Goal: Transaction & Acquisition: Purchase product/service

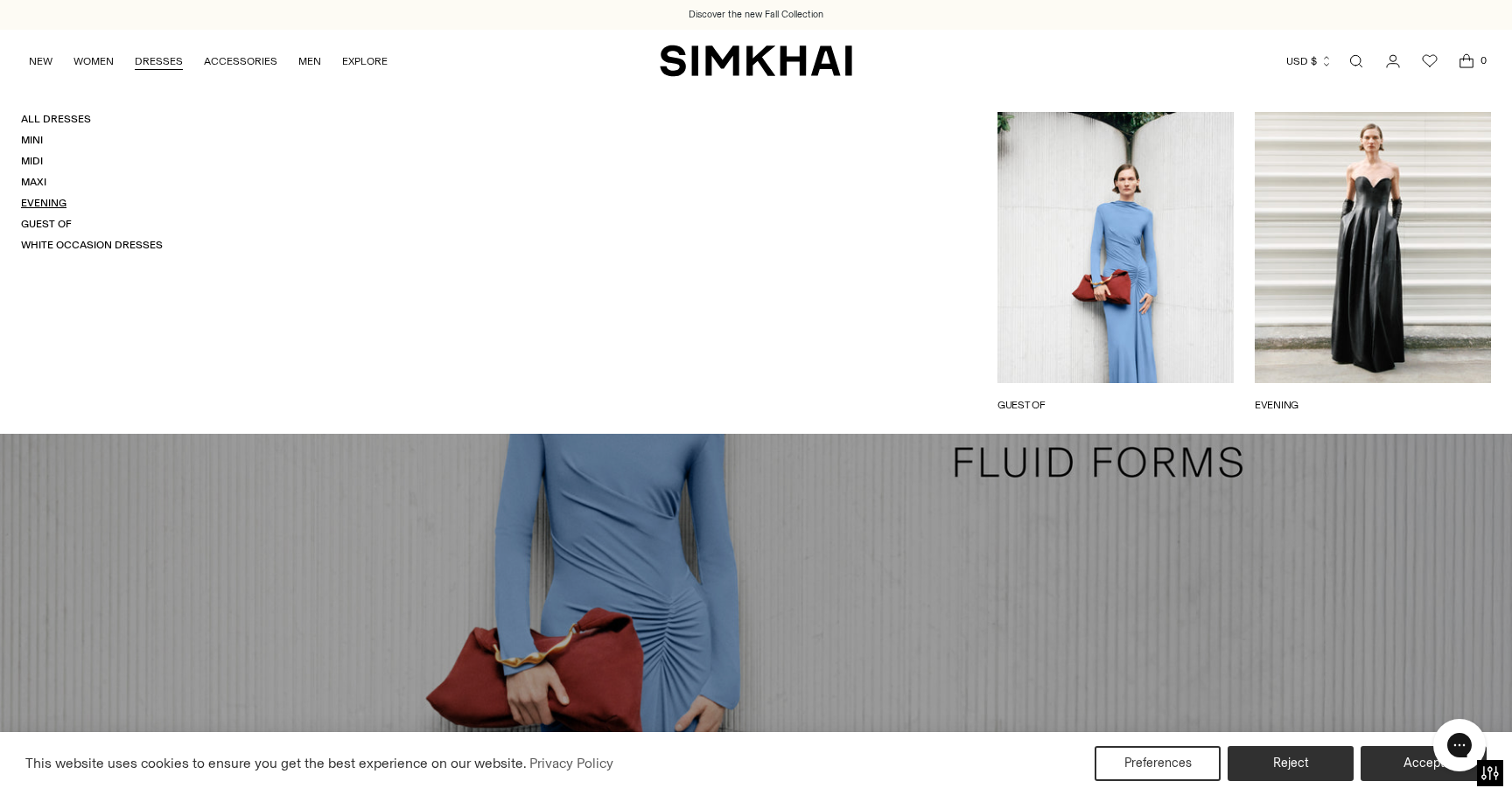
click at [26, 197] on link "Evening" at bounding box center [43, 203] width 45 height 12
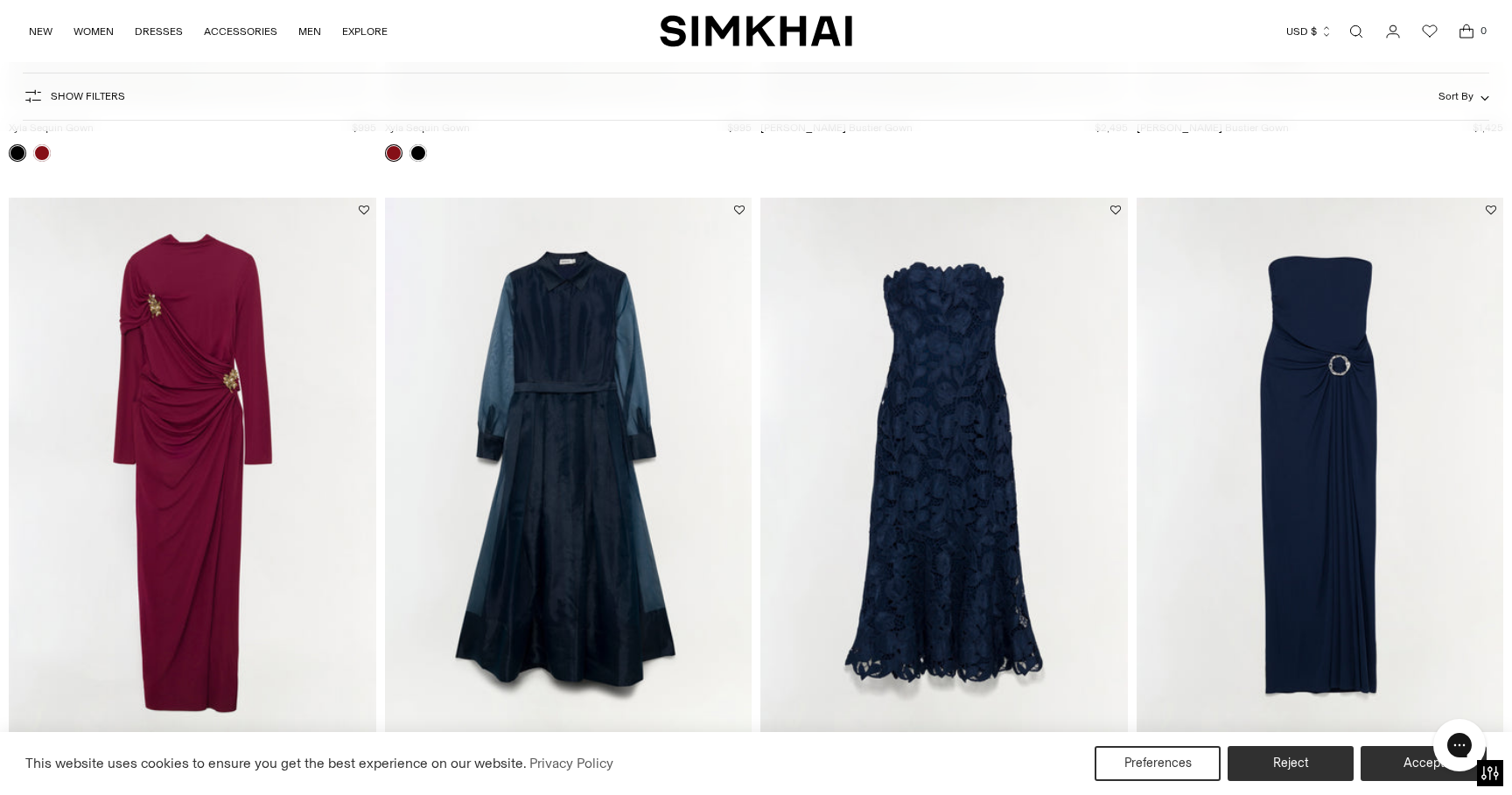
scroll to position [690, 0]
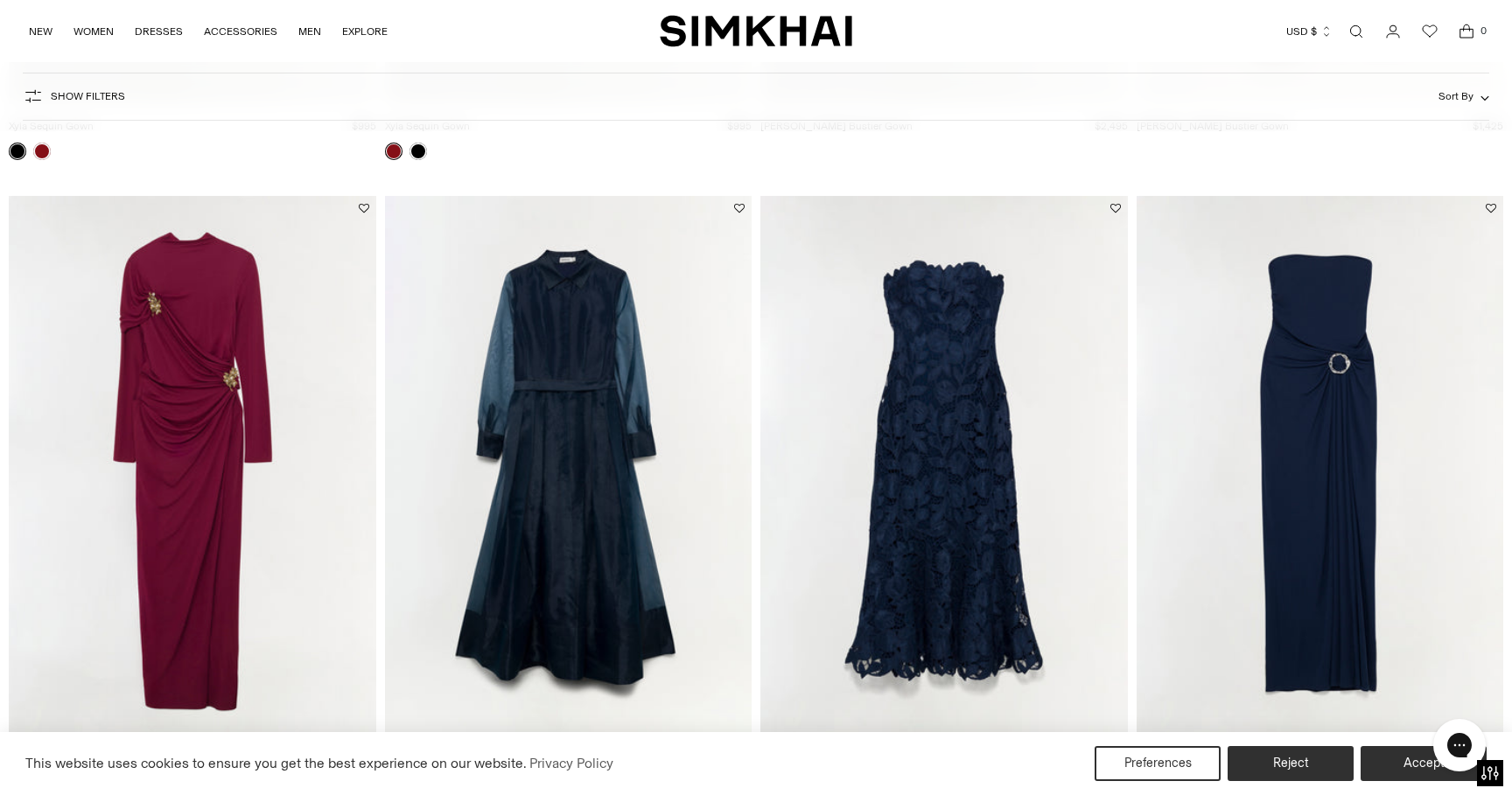
click at [0, 0] on img "Valletta Strapless Embroidered Dress" at bounding box center [0, 0] width 0 height 0
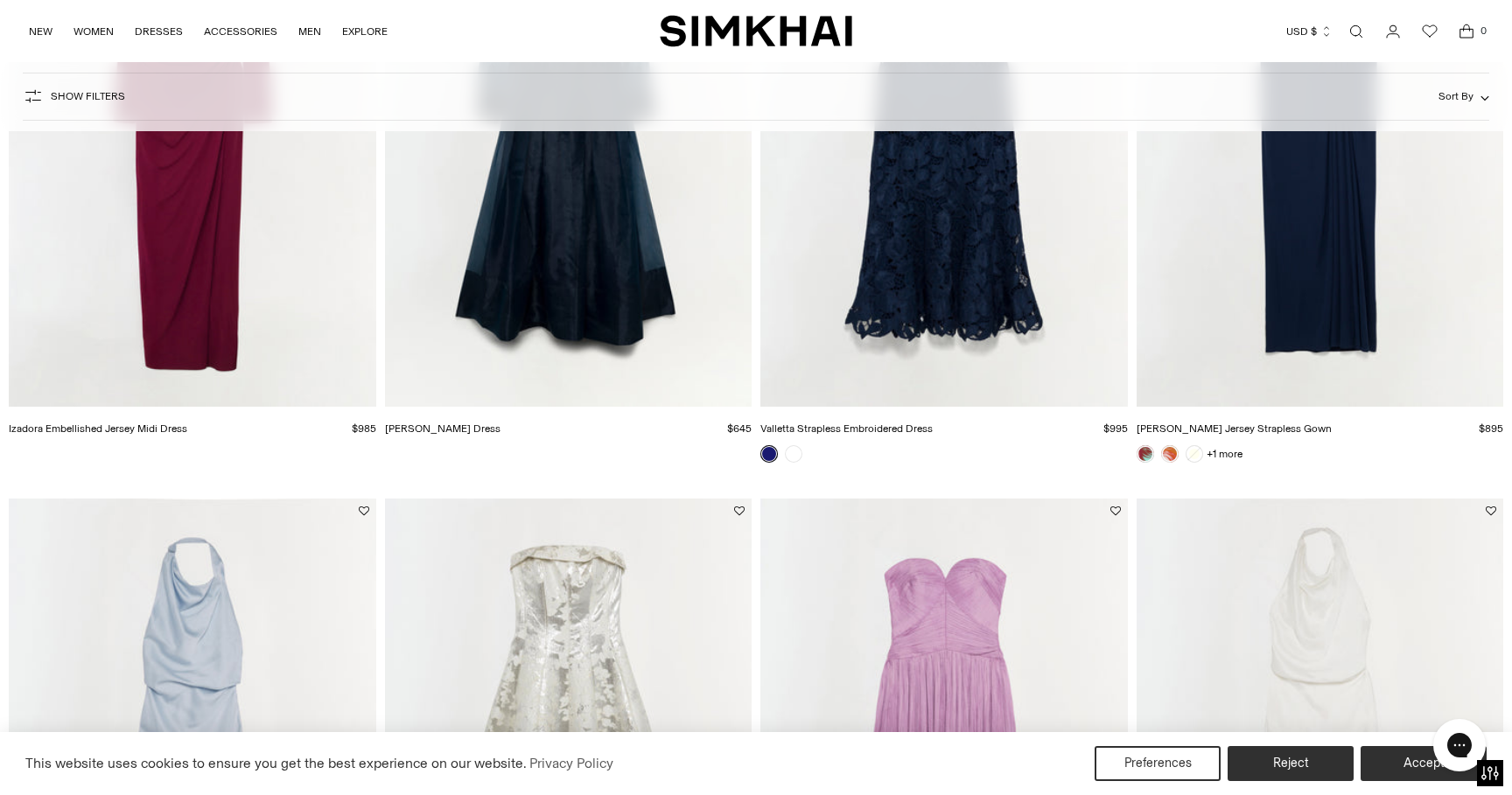
scroll to position [1031, 0]
click at [1142, 454] on link at bounding box center [1145, 454] width 18 height 18
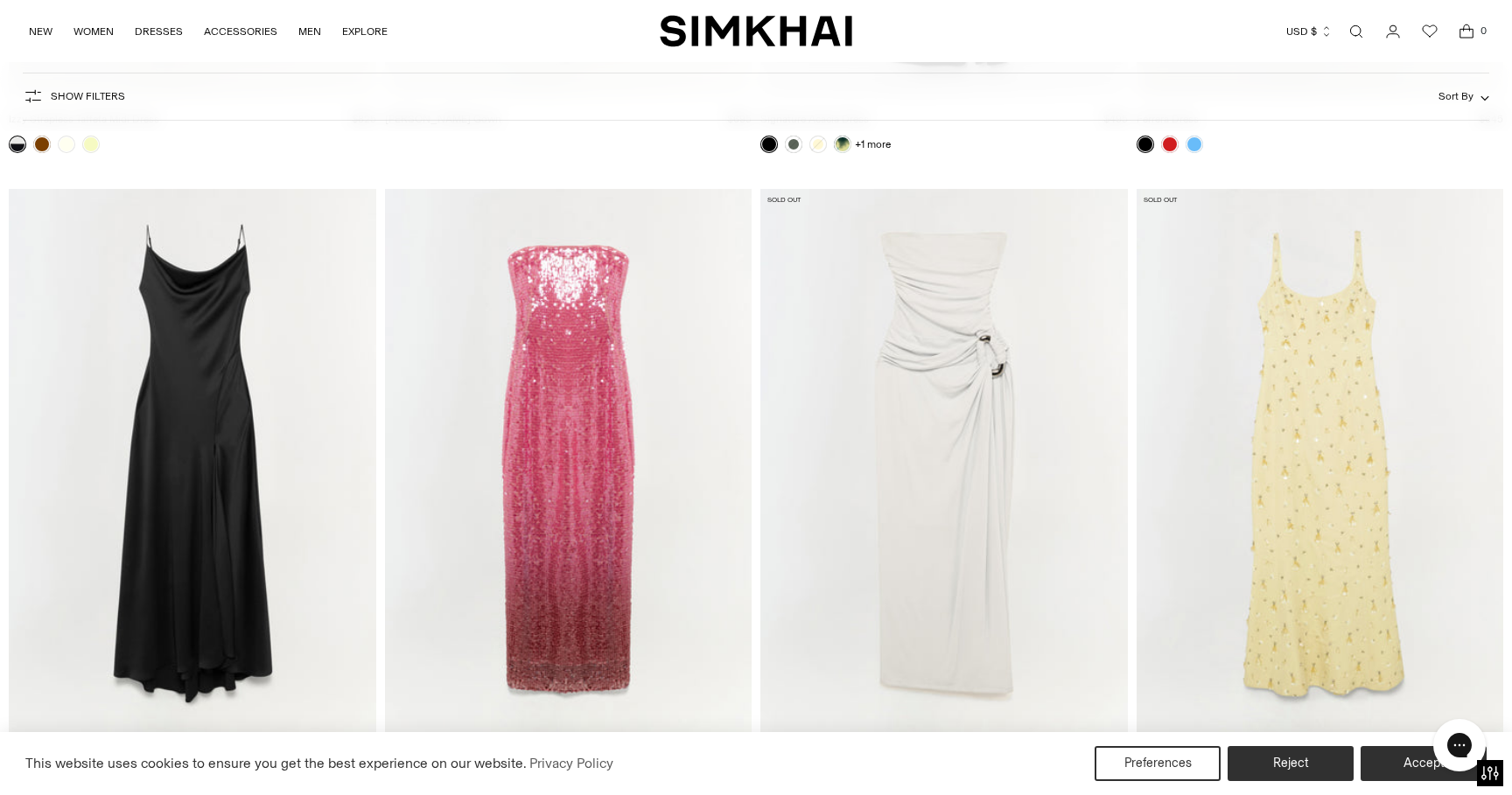
scroll to position [4648, 0]
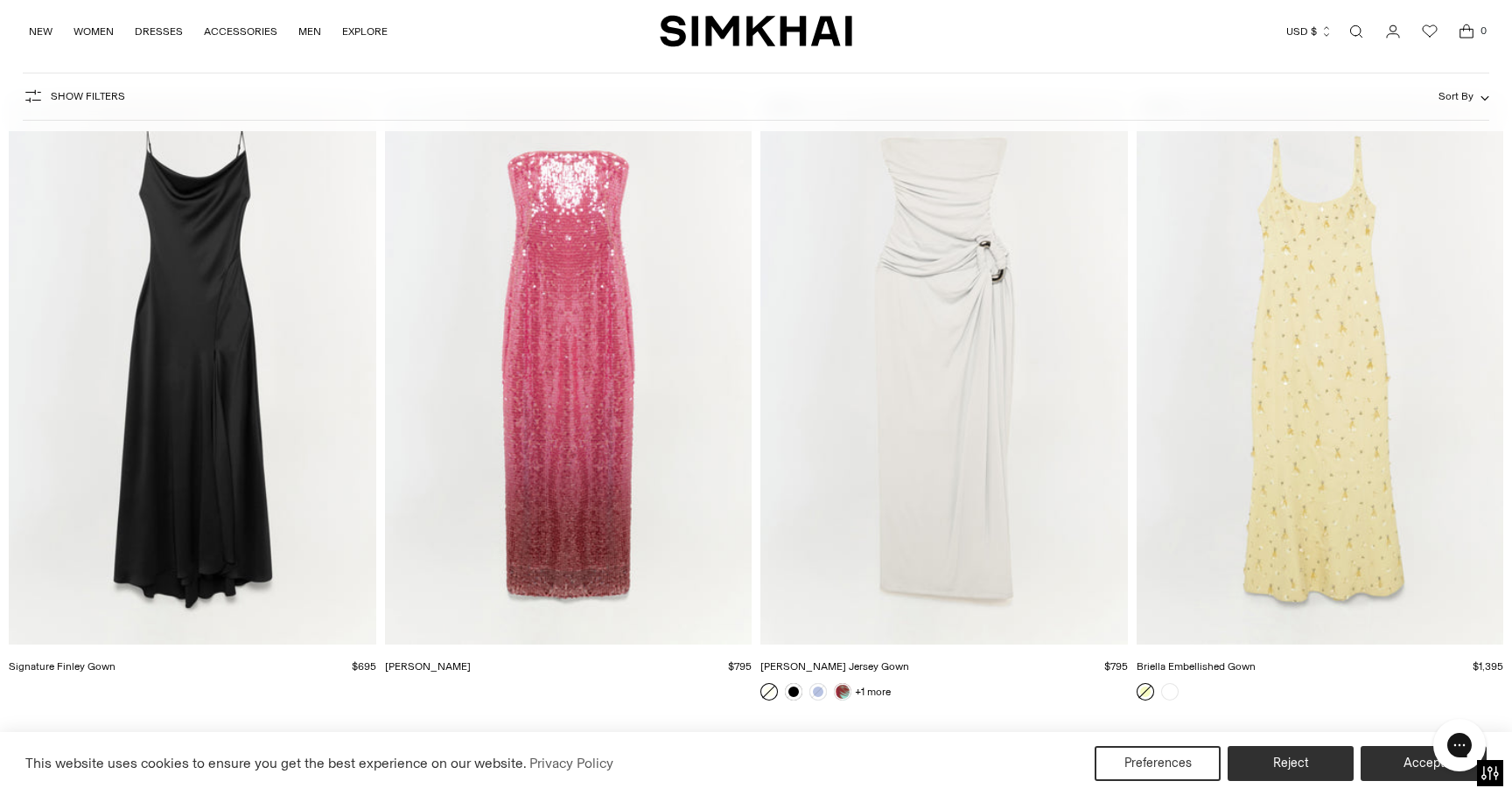
click at [0, 0] on img "Leilani Sequin Gown" at bounding box center [0, 0] width 0 height 0
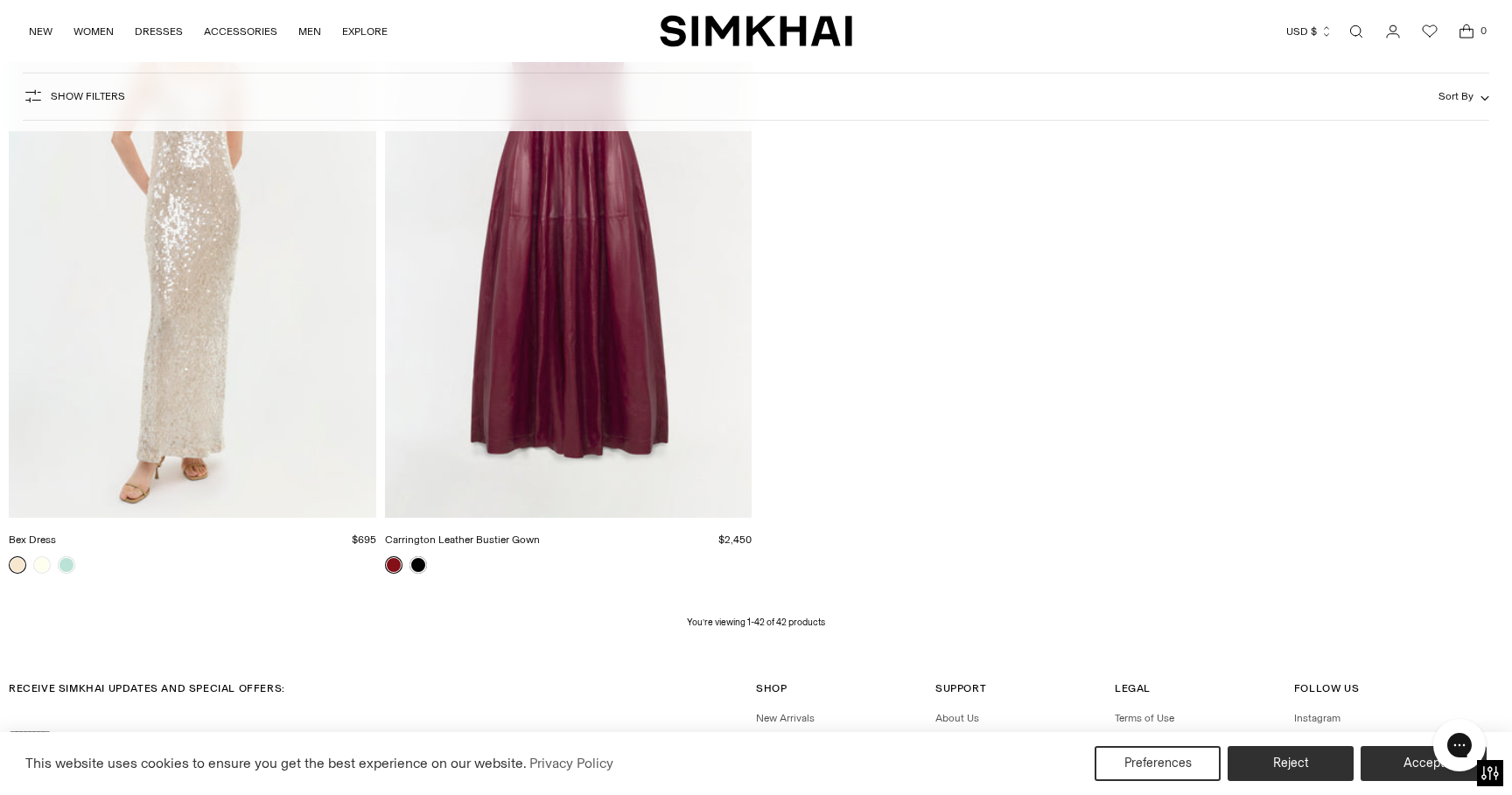
scroll to position [6688, 0]
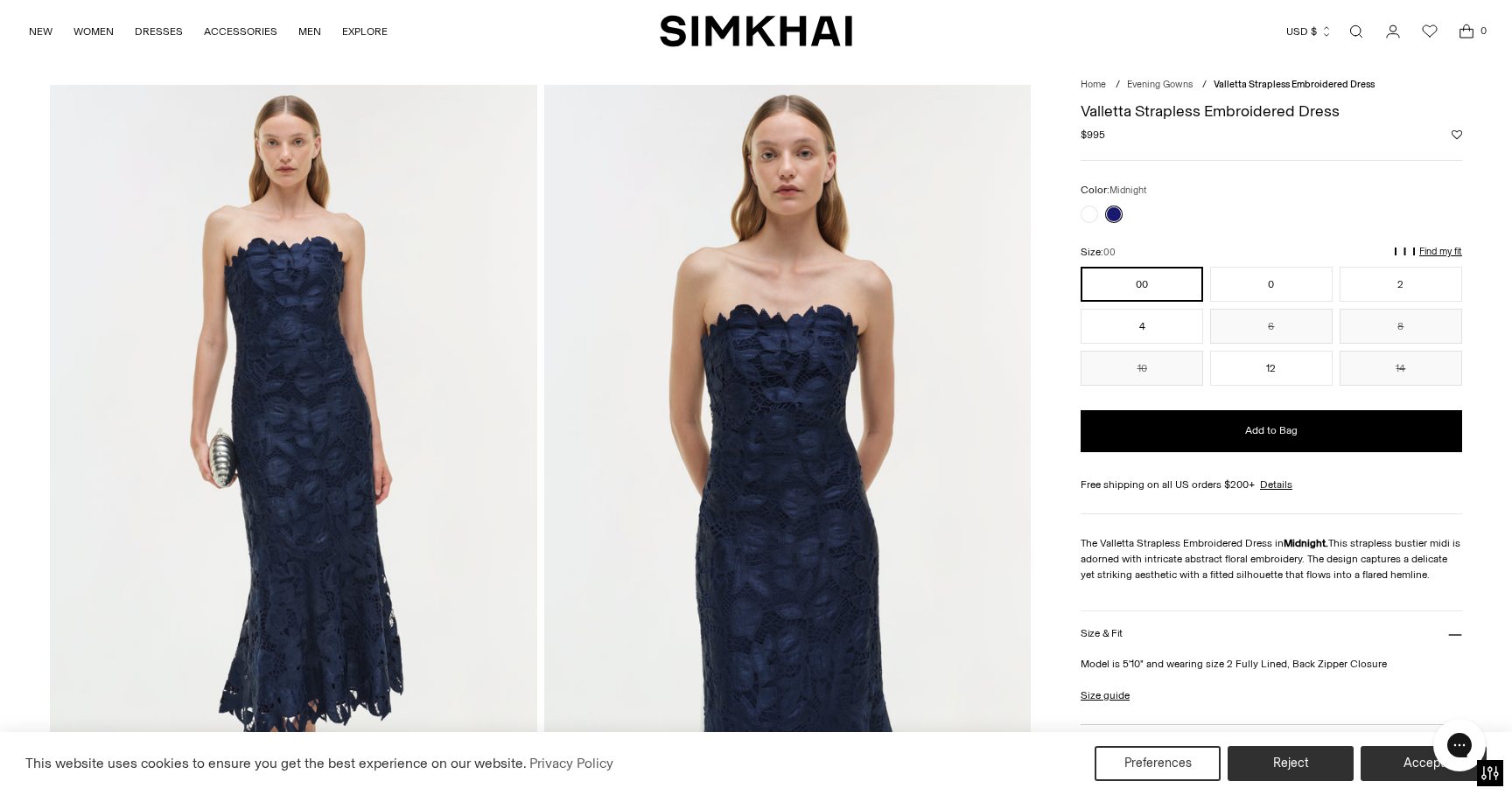
scroll to position [35, 0]
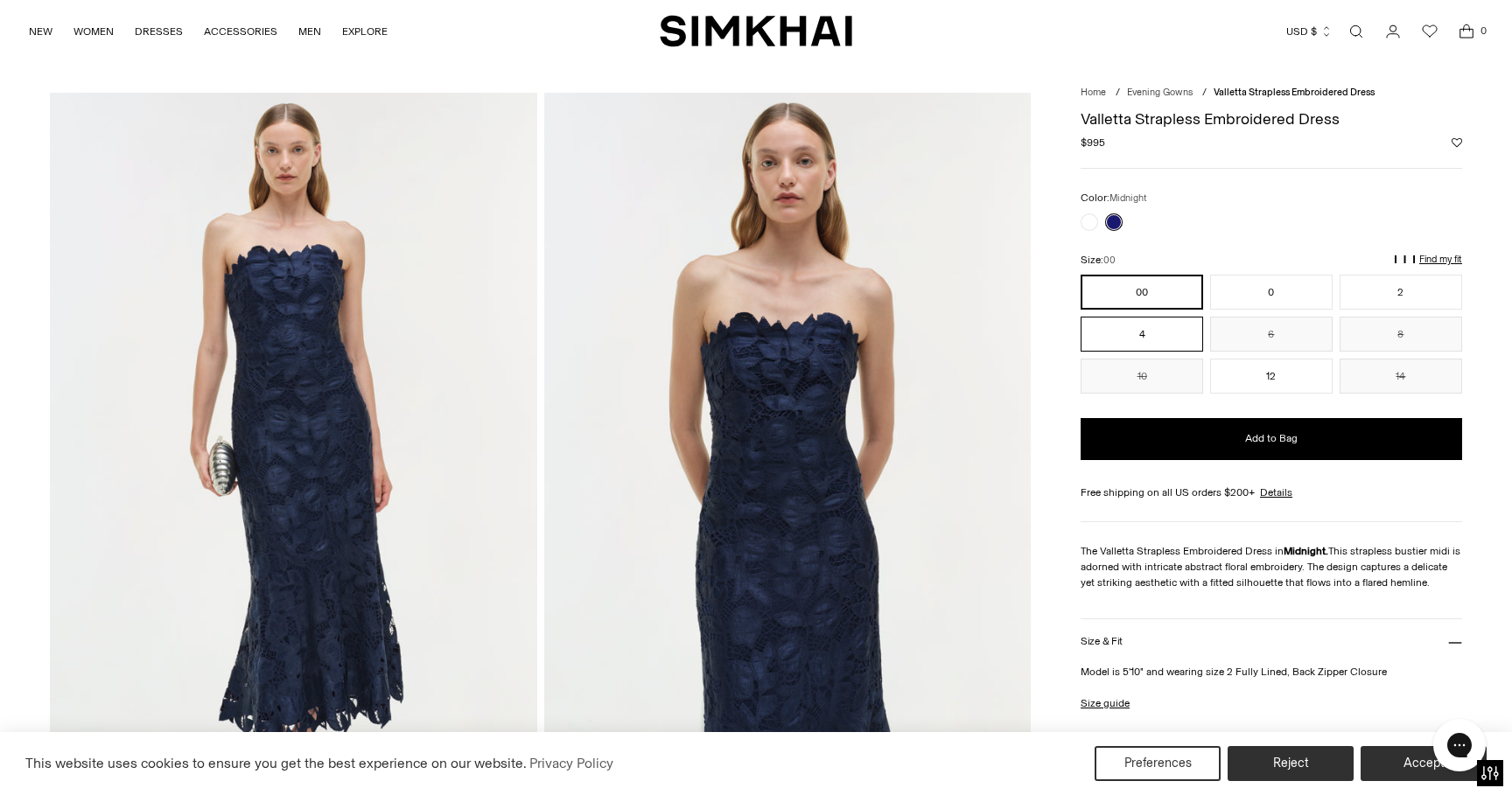
click at [1184, 350] on button "4" at bounding box center [1142, 333] width 122 height 35
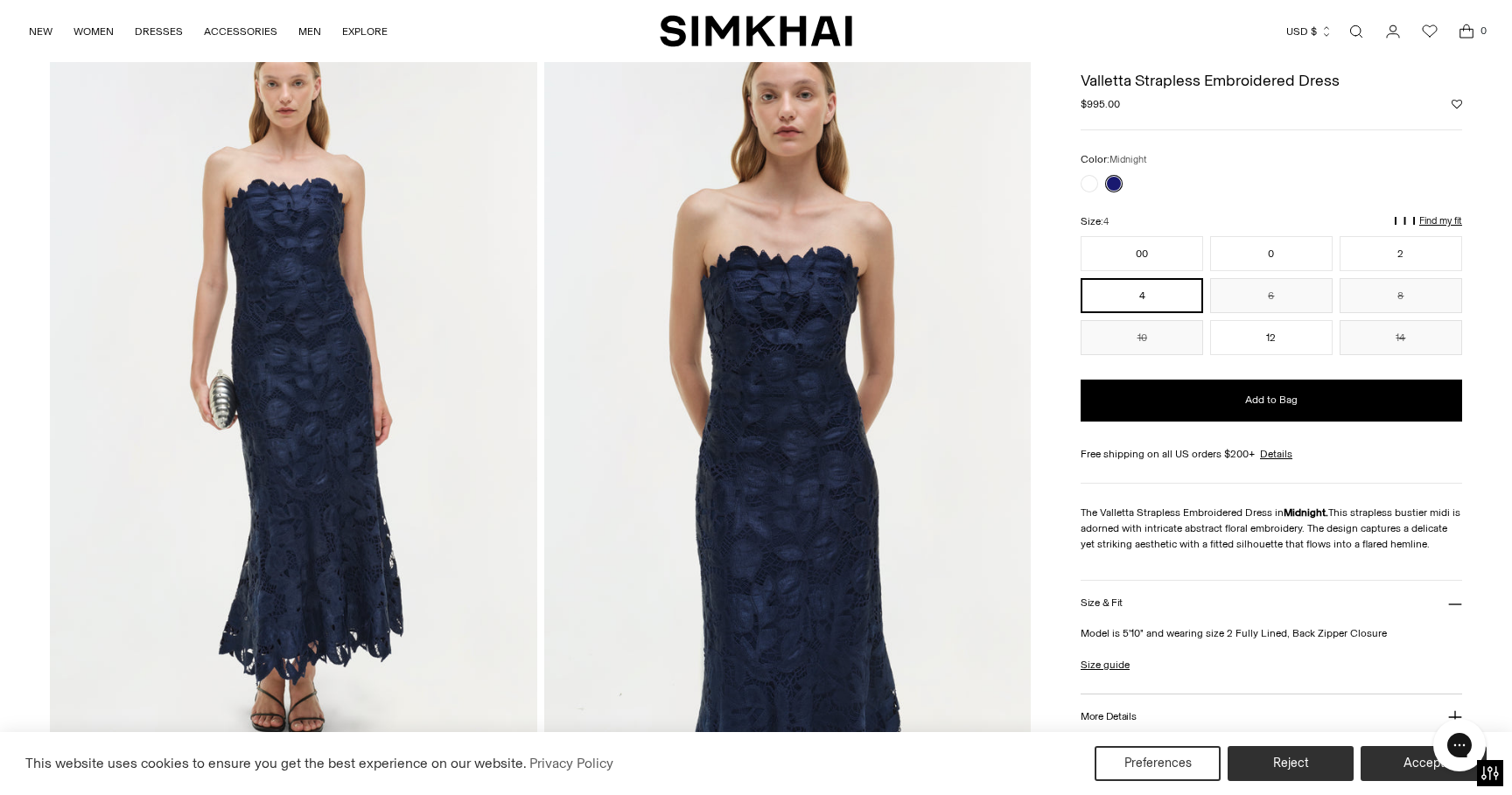
scroll to position [99, 0]
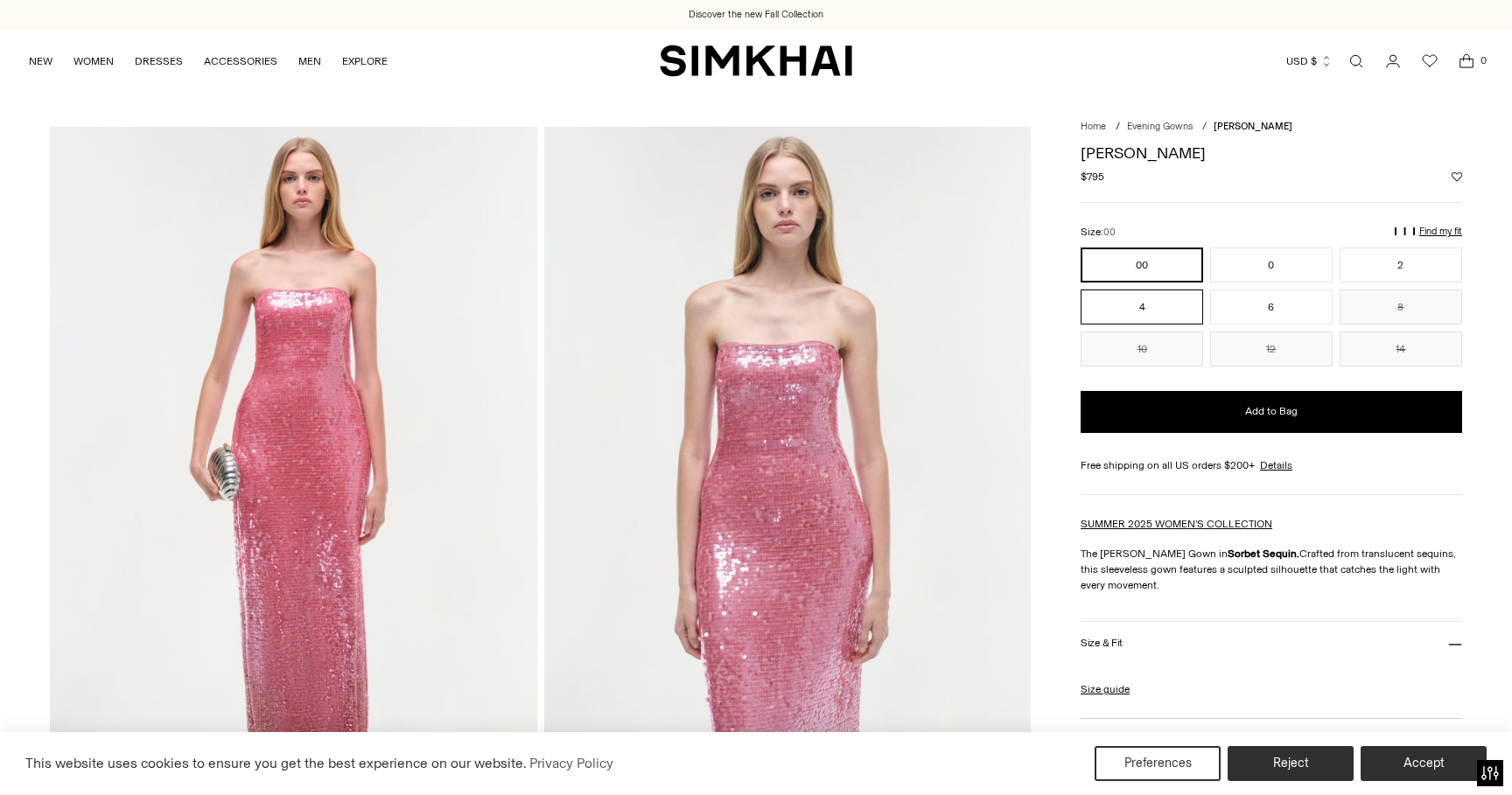
click at [1178, 307] on button "4" at bounding box center [1142, 307] width 122 height 35
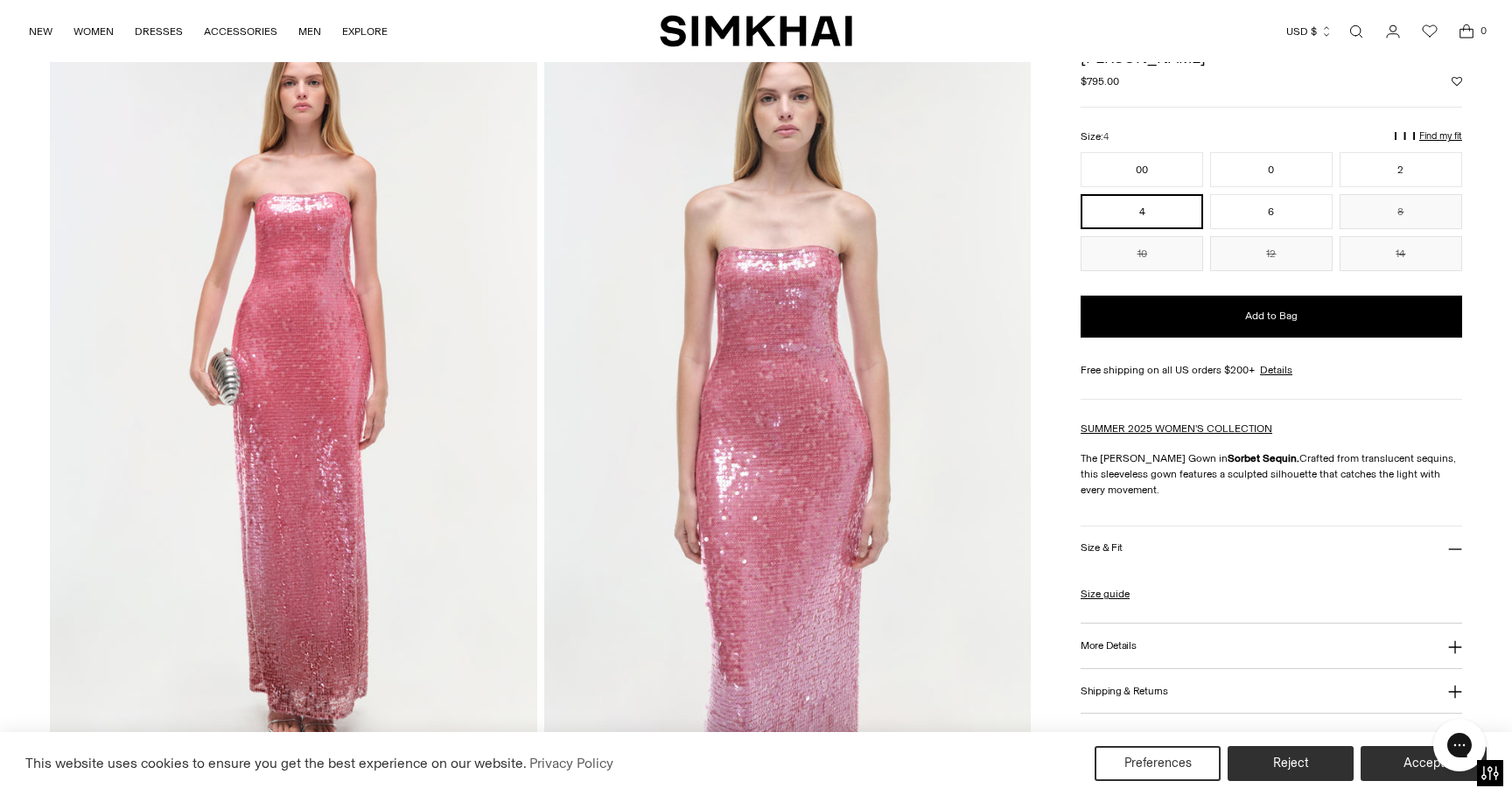
scroll to position [108, 0]
